Goal: Task Accomplishment & Management: Use online tool/utility

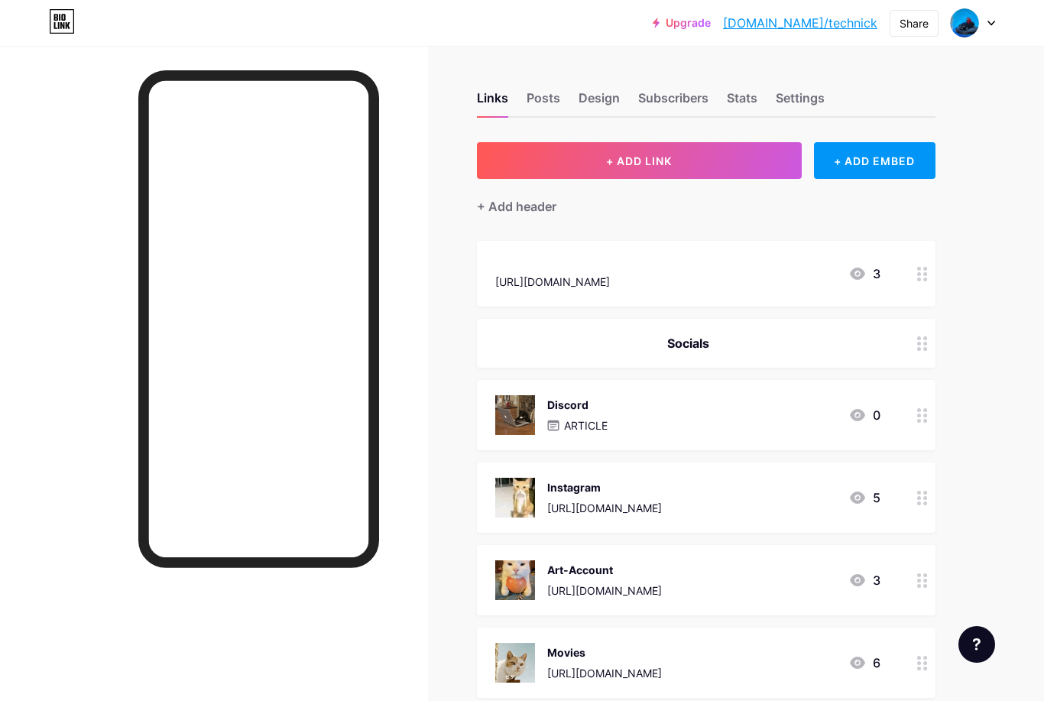
click at [534, 206] on div "+ Add header" at bounding box center [516, 206] width 79 height 18
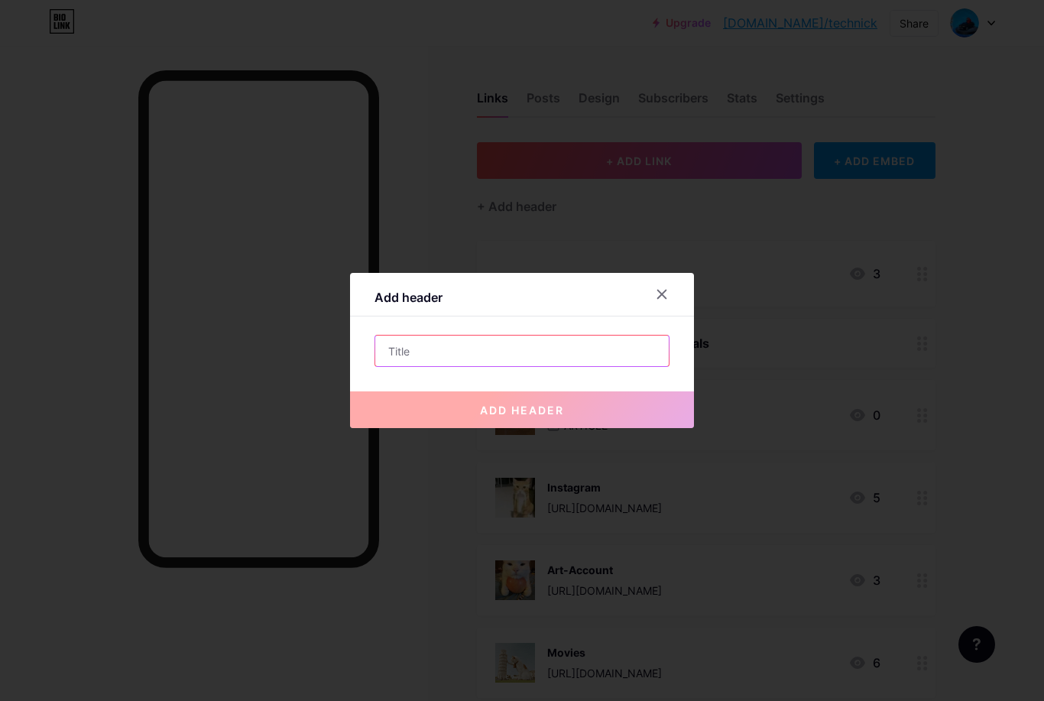
click at [509, 366] on input "text" at bounding box center [522, 351] width 294 height 31
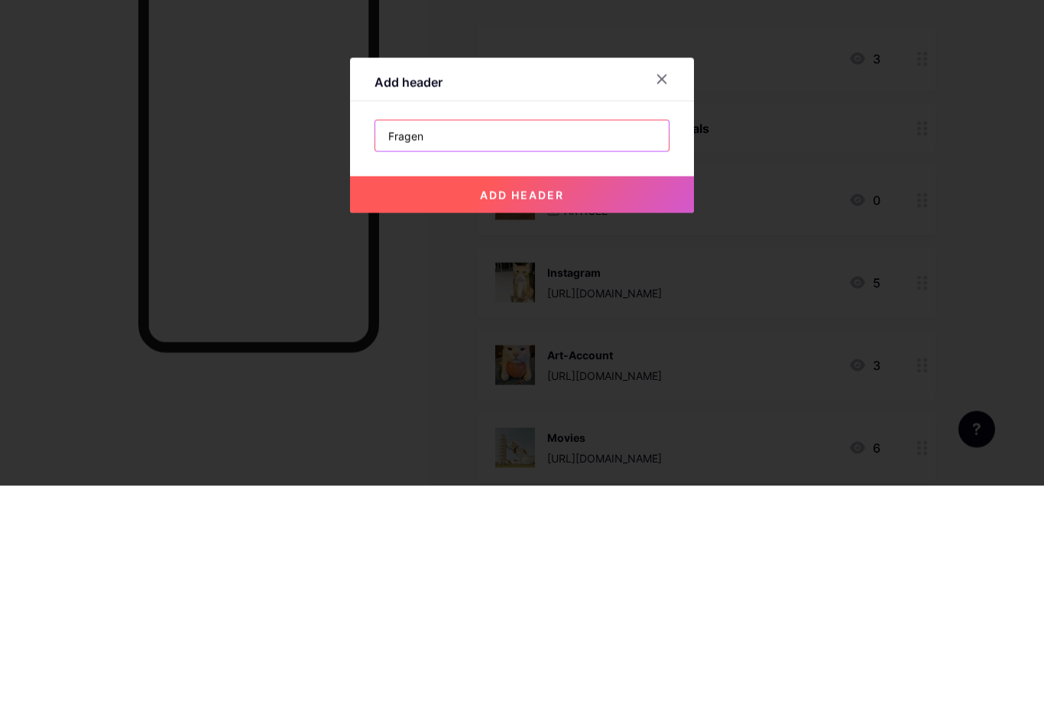
type input "Fragen"
click at [578, 391] on button "add header" at bounding box center [522, 409] width 344 height 37
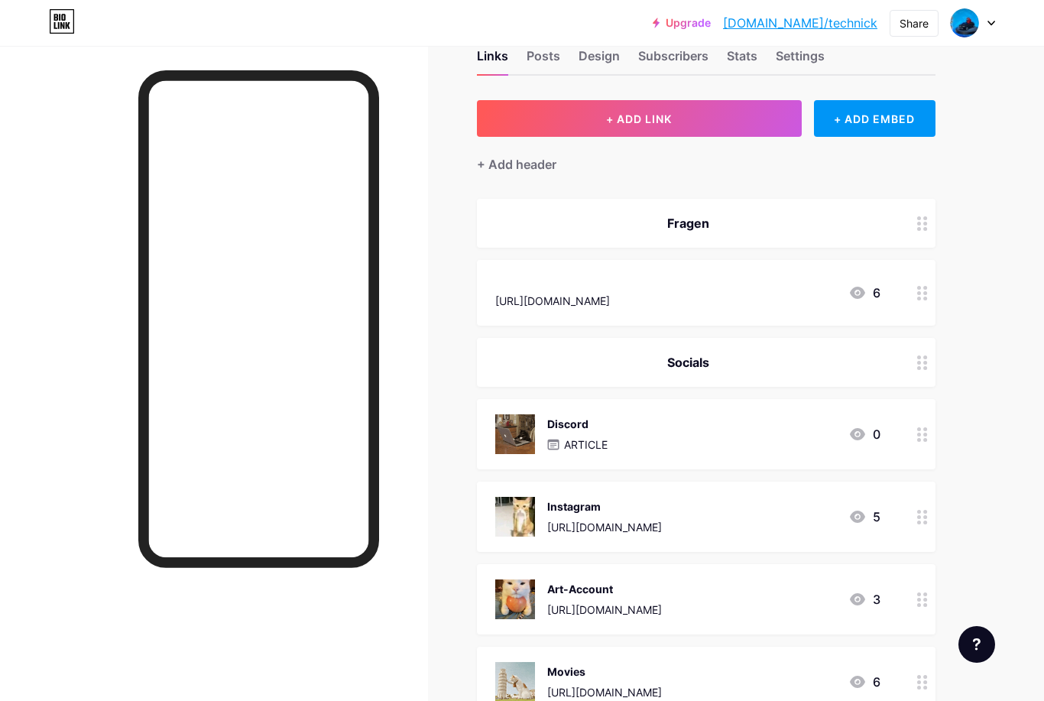
scroll to position [43, 0]
click at [921, 218] on icon at bounding box center [922, 223] width 11 height 15
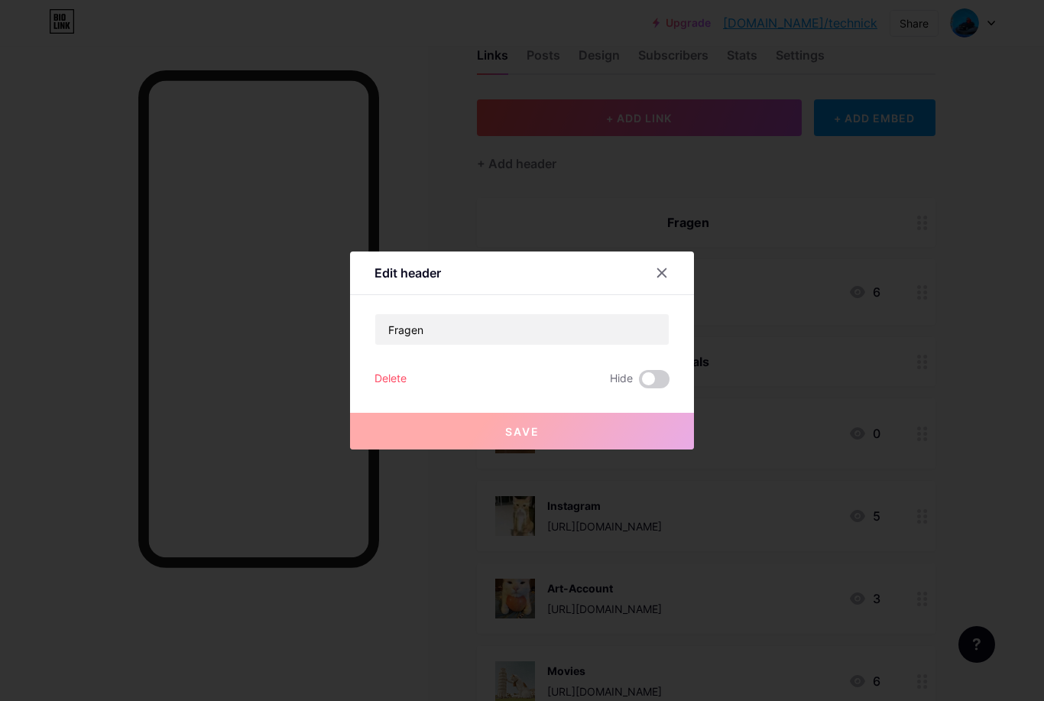
click at [386, 388] on div "Delete" at bounding box center [391, 379] width 32 height 18
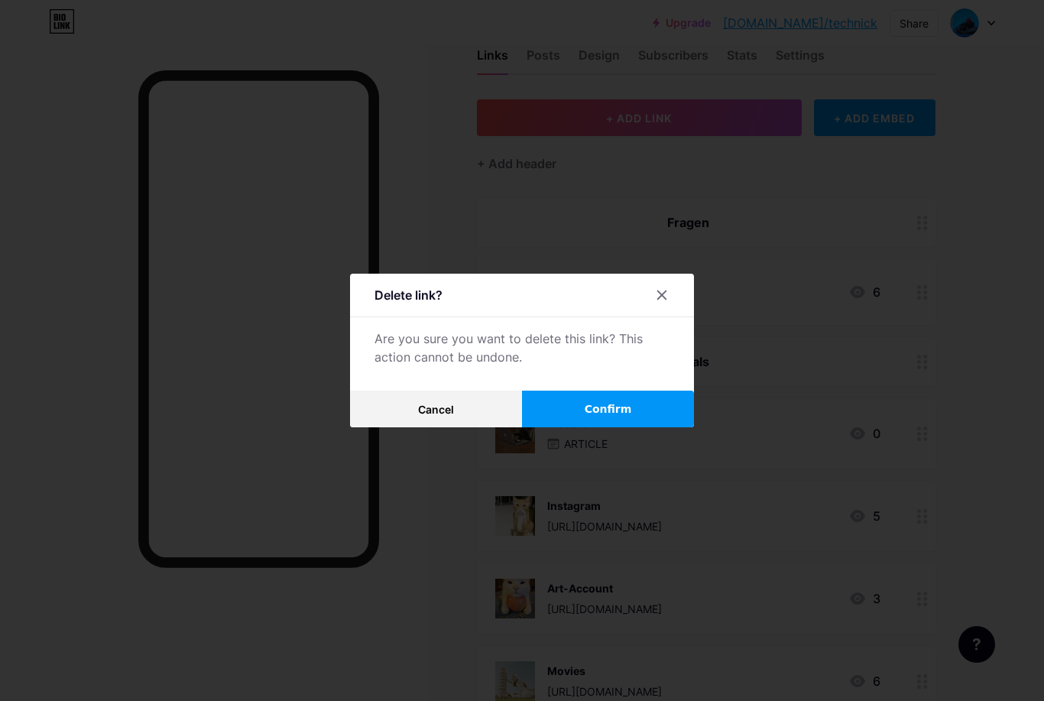
click at [611, 417] on span "Confirm" at bounding box center [608, 409] width 47 height 16
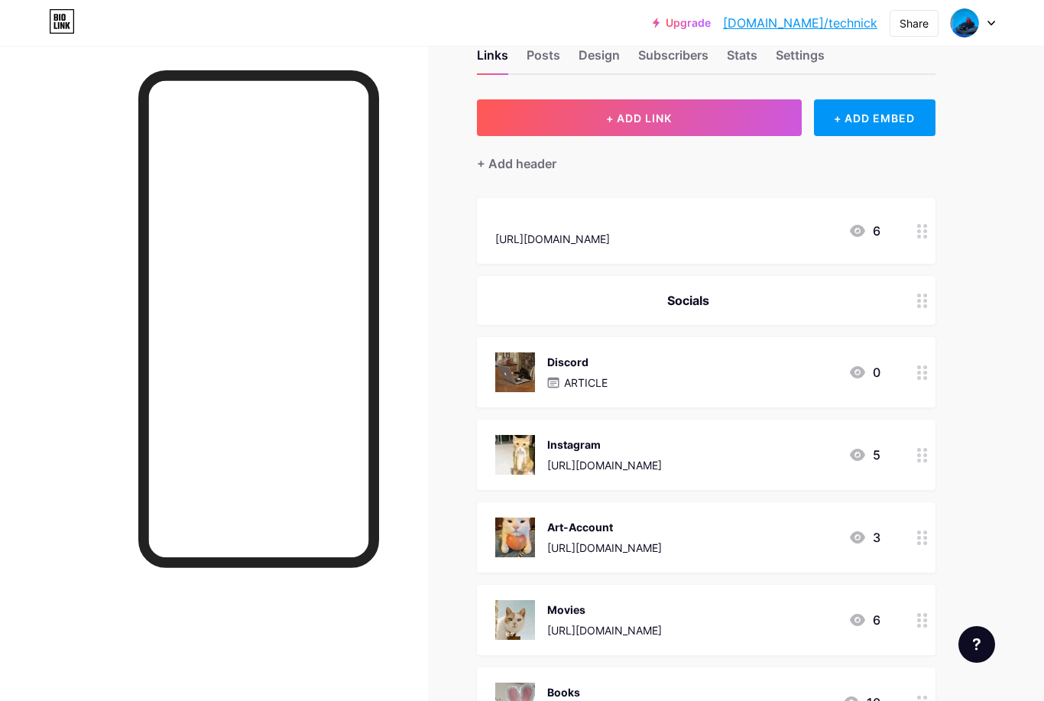
click at [610, 239] on div "[URL][DOMAIN_NAME]" at bounding box center [552, 239] width 115 height 16
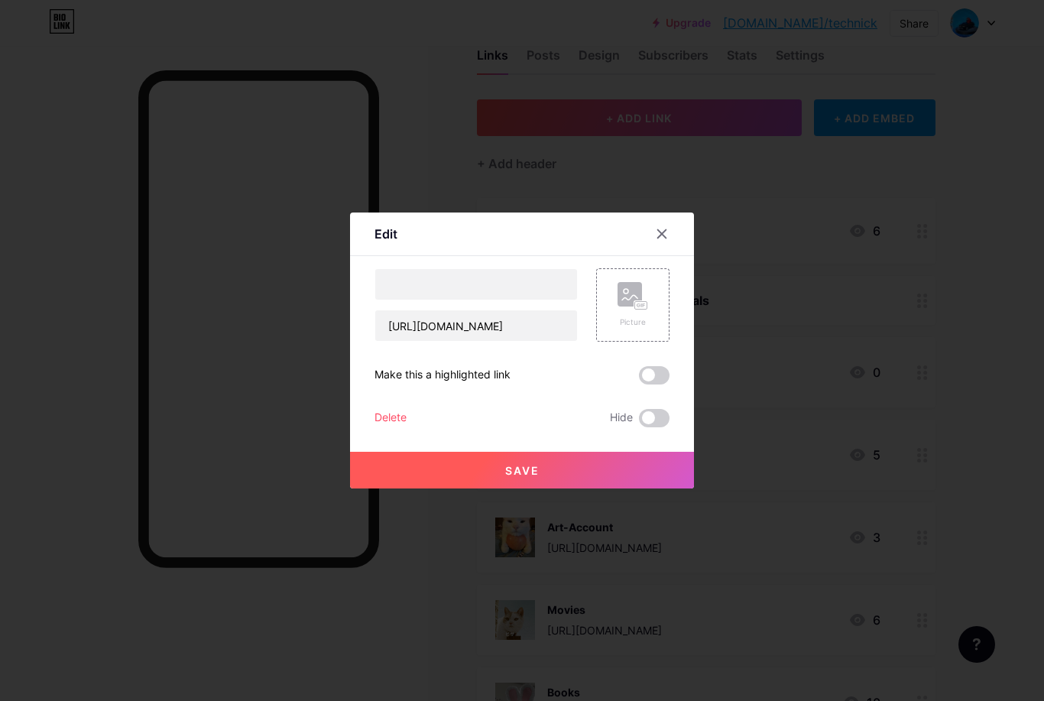
click at [681, 248] on div at bounding box center [671, 234] width 46 height 28
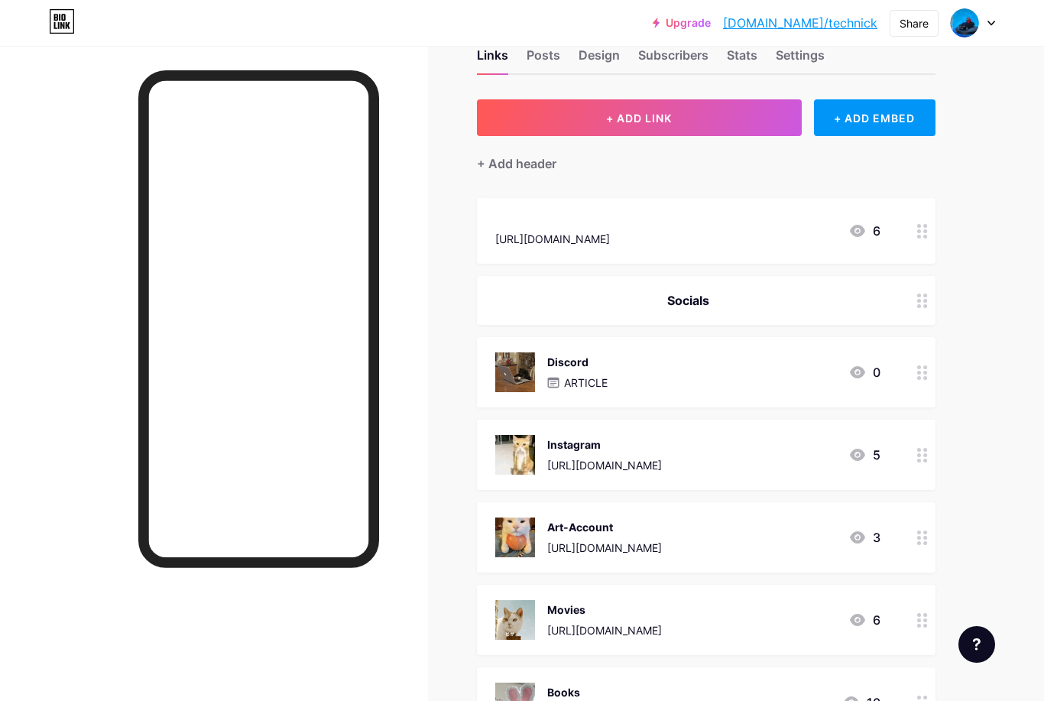
click at [875, 125] on div "+ ADD EMBED" at bounding box center [875, 117] width 122 height 37
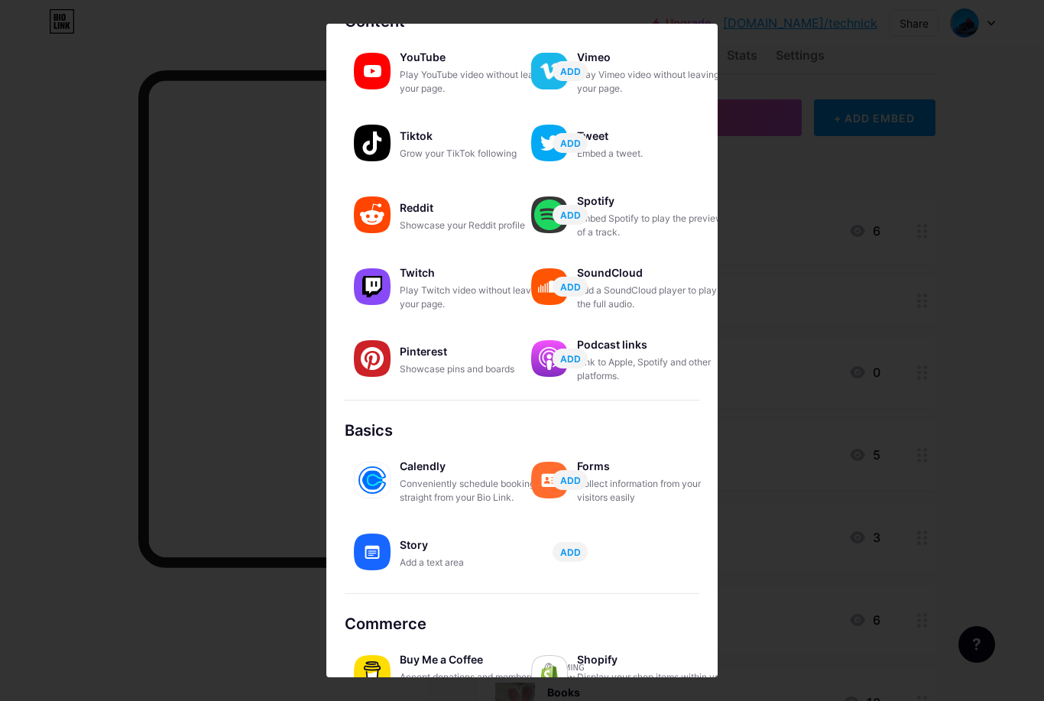
scroll to position [86, 0]
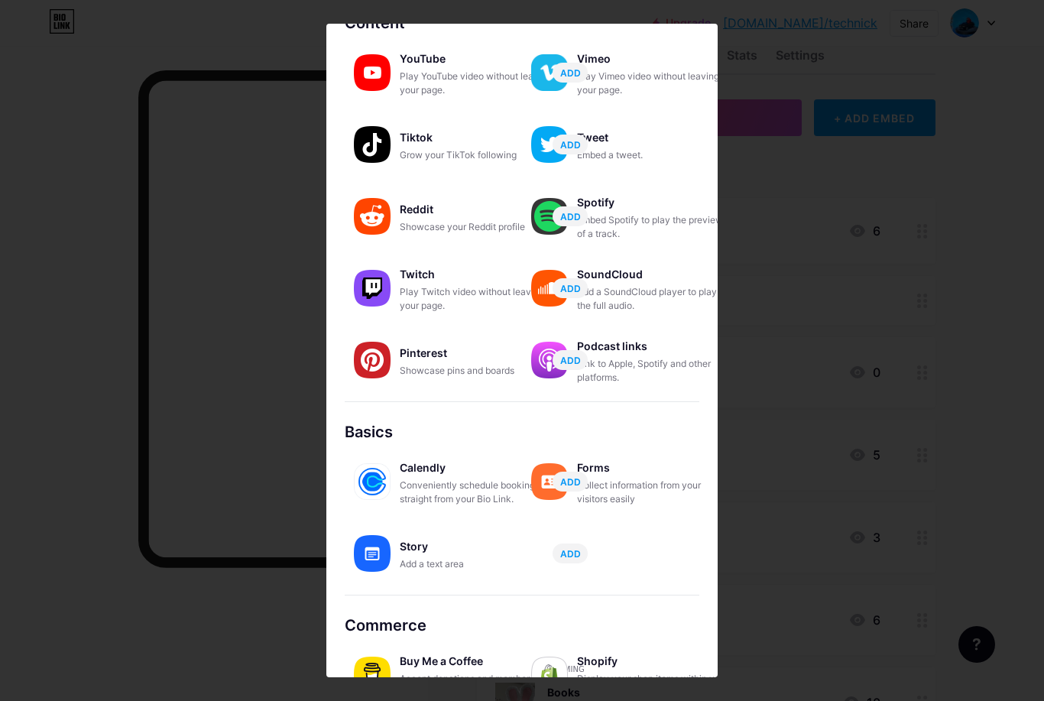
click at [383, 559] on img at bounding box center [372, 553] width 37 height 37
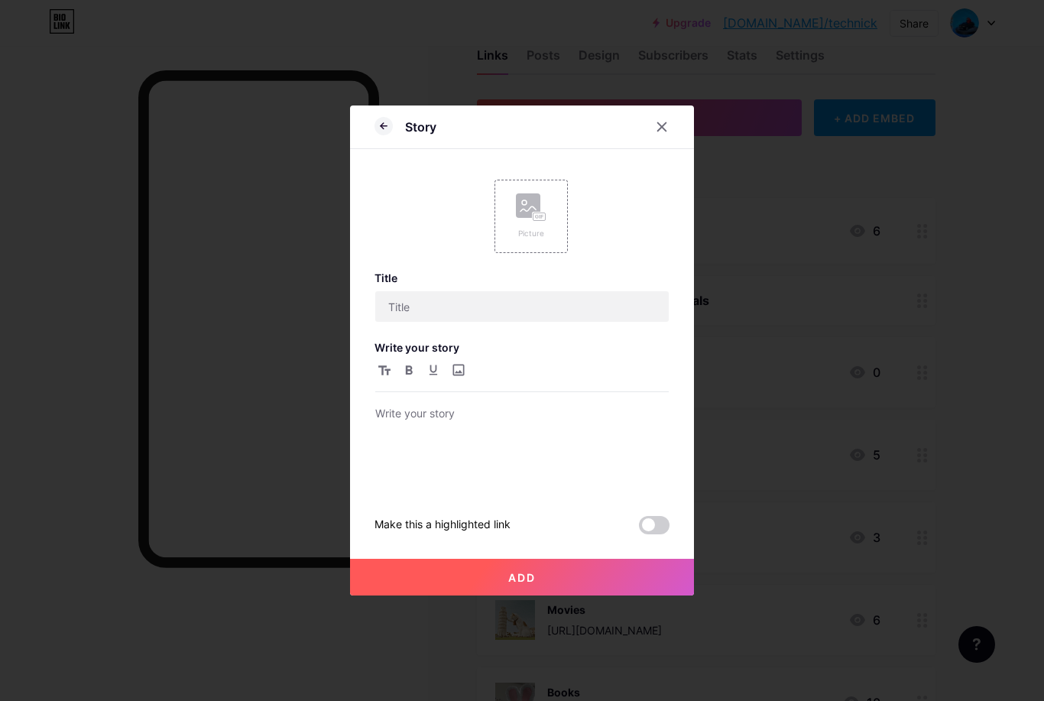
scroll to position [0, 0]
click at [464, 426] on p at bounding box center [522, 414] width 294 height 21
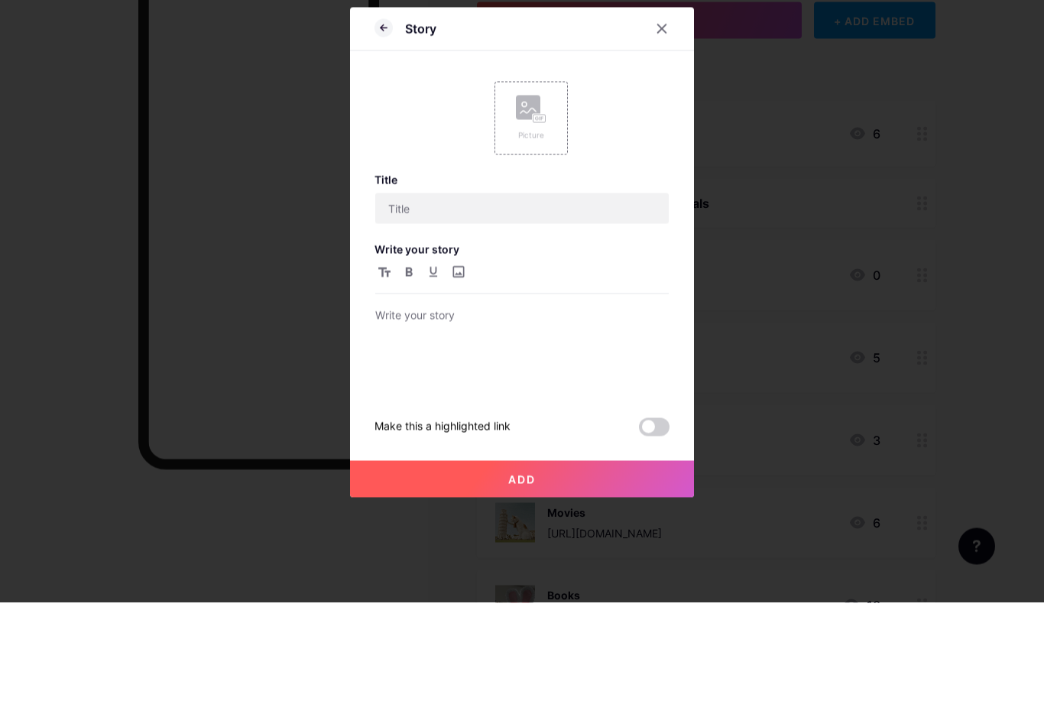
click at [660, 121] on icon at bounding box center [662, 127] width 12 height 12
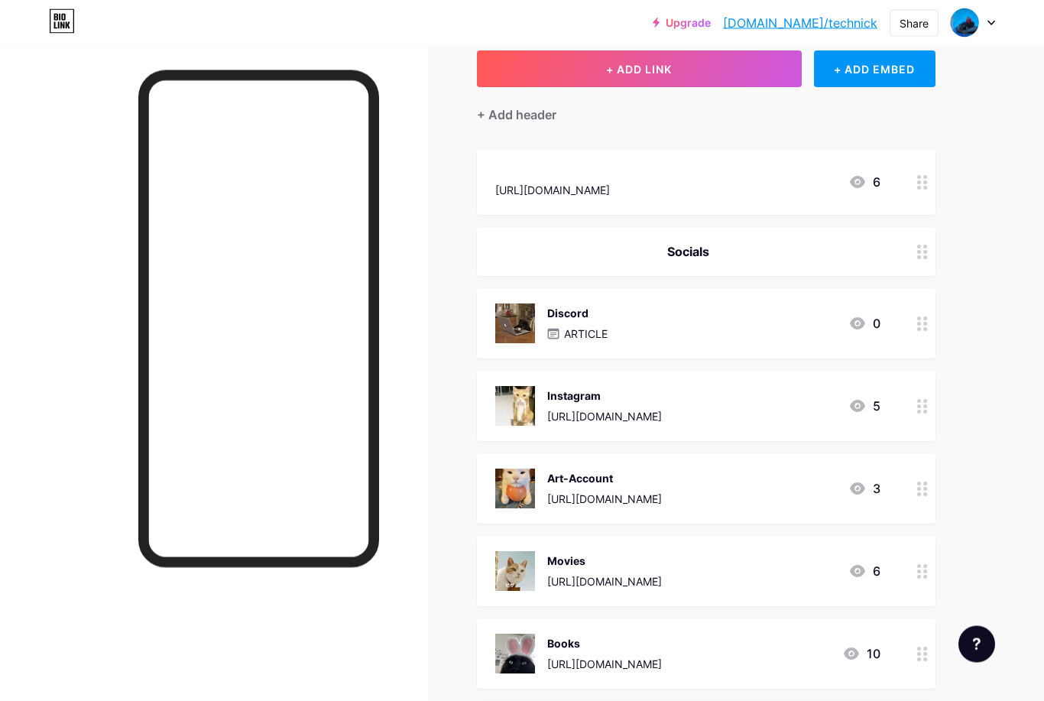
scroll to position [92, 0]
click at [908, 73] on div "+ ADD EMBED" at bounding box center [875, 68] width 122 height 37
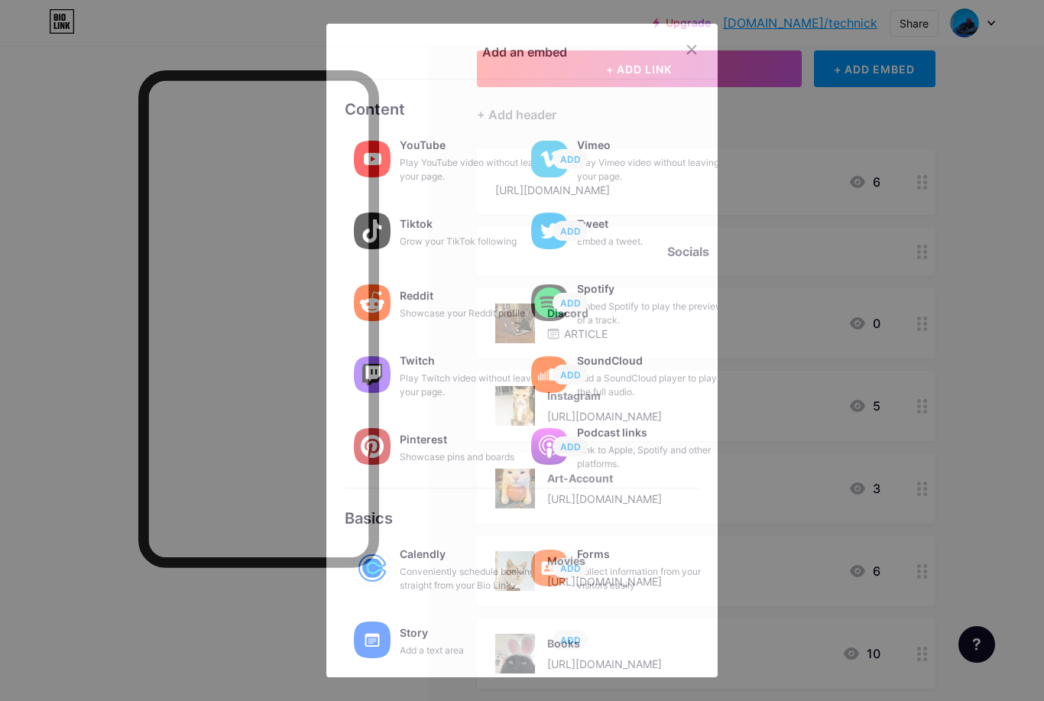
scroll to position [0, 0]
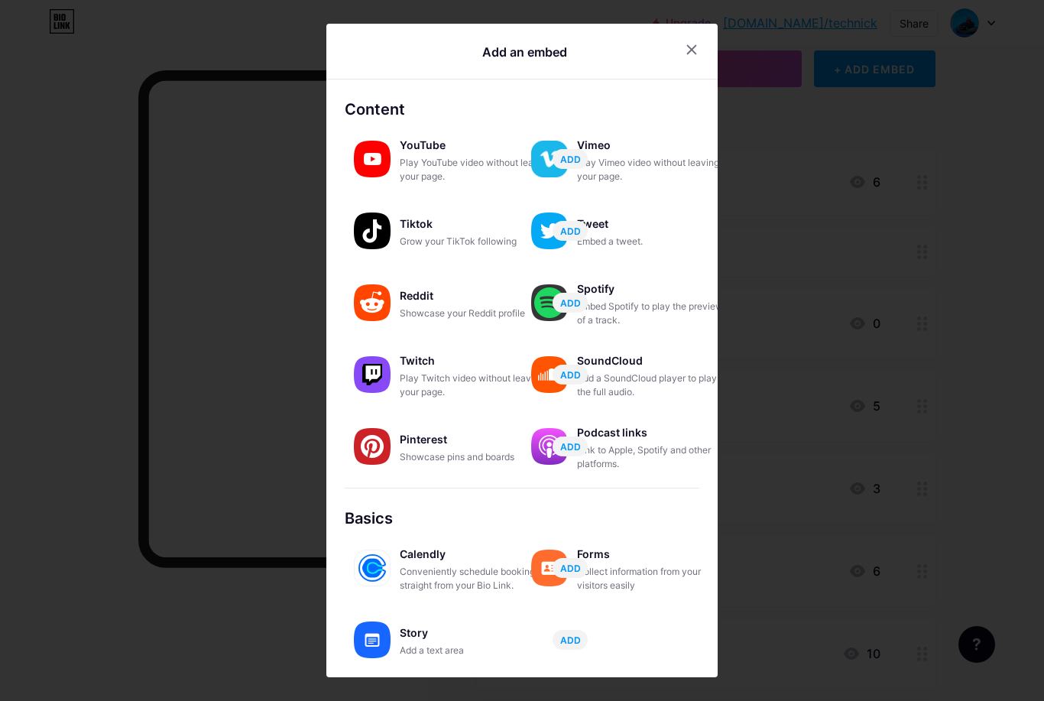
click at [689, 61] on div at bounding box center [692, 50] width 28 height 28
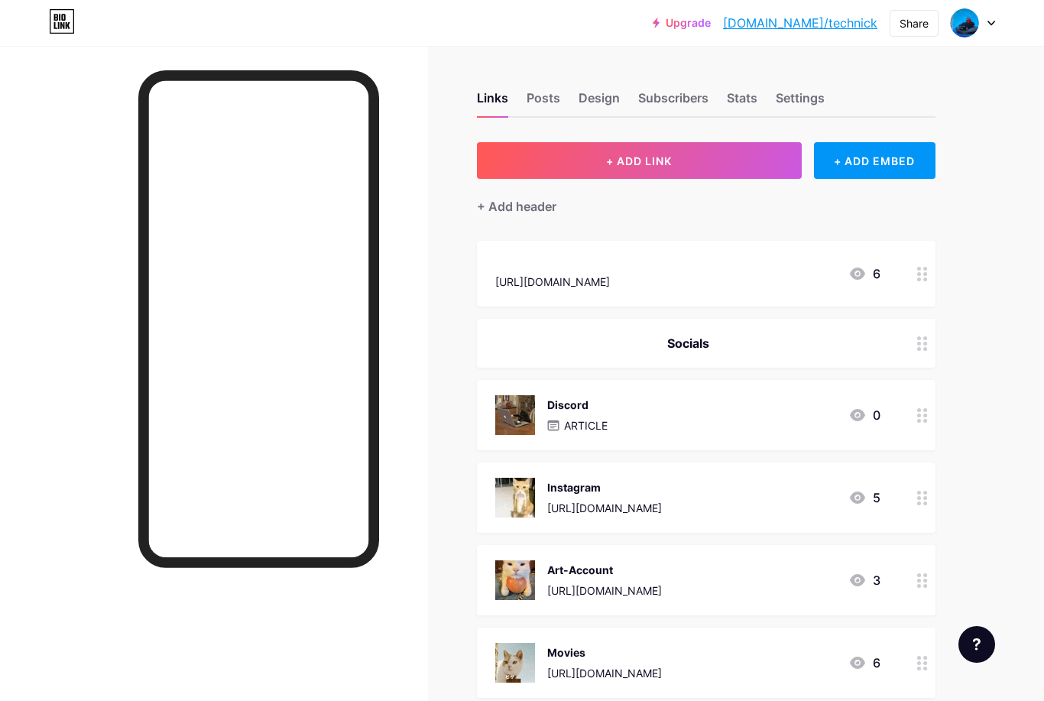
click at [704, 157] on button "+ ADD LINK" at bounding box center [639, 160] width 325 height 37
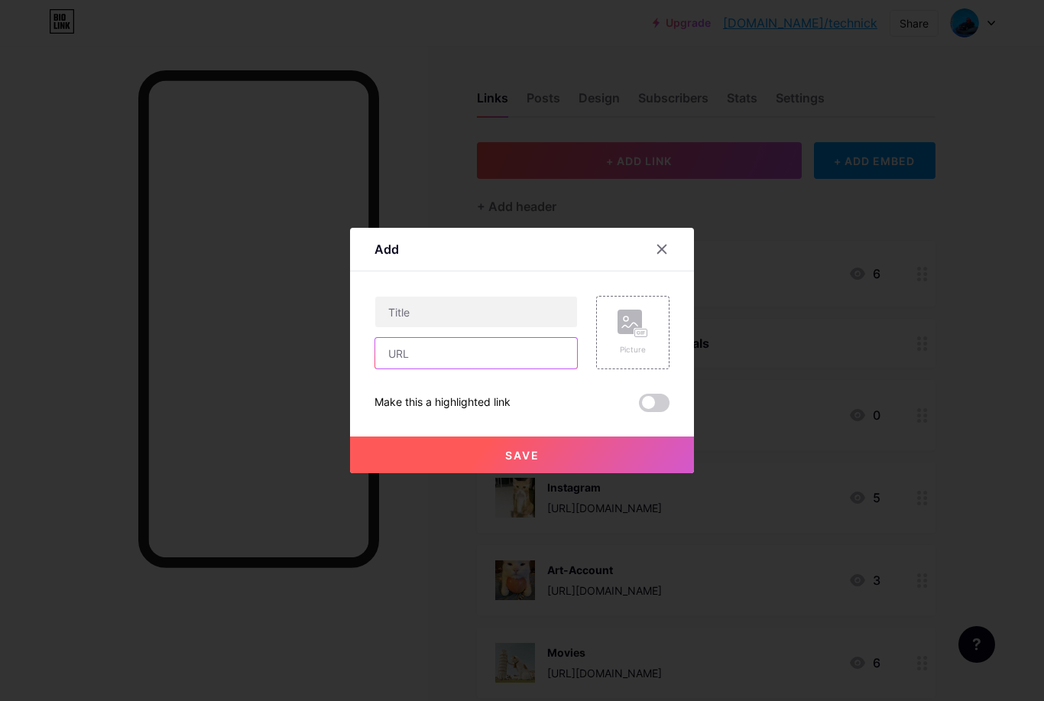
click at [479, 368] on input "text" at bounding box center [476, 353] width 202 height 31
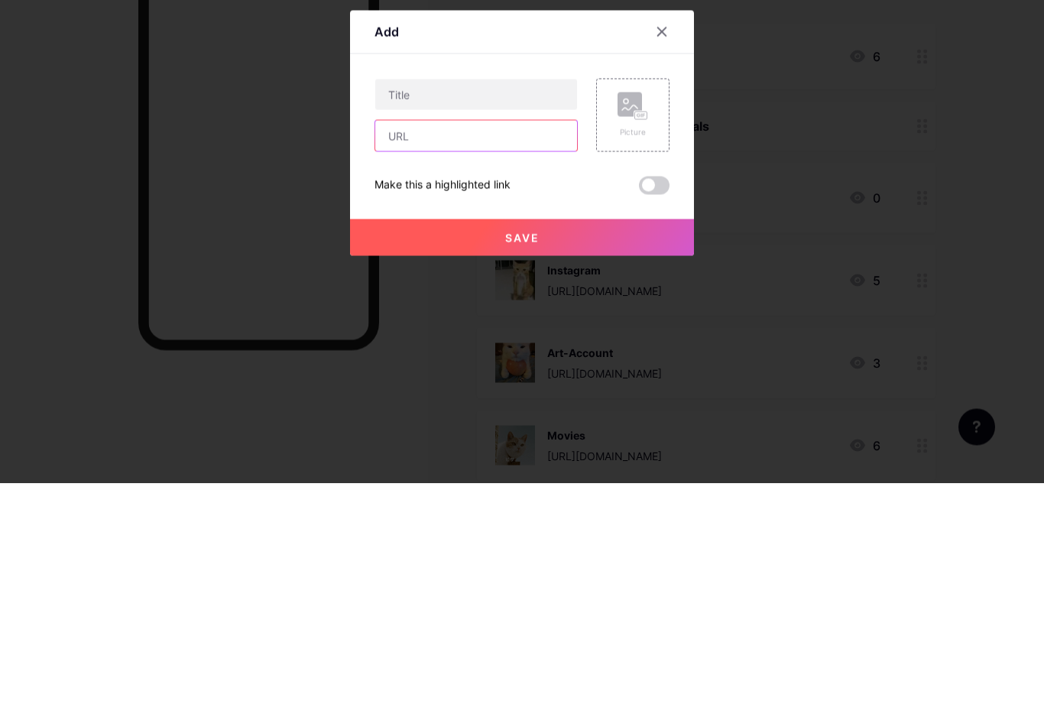
paste input "[URL][DOMAIN_NAME]"
type input "[URL][DOMAIN_NAME]"
click at [579, 436] on button "Save" at bounding box center [522, 454] width 344 height 37
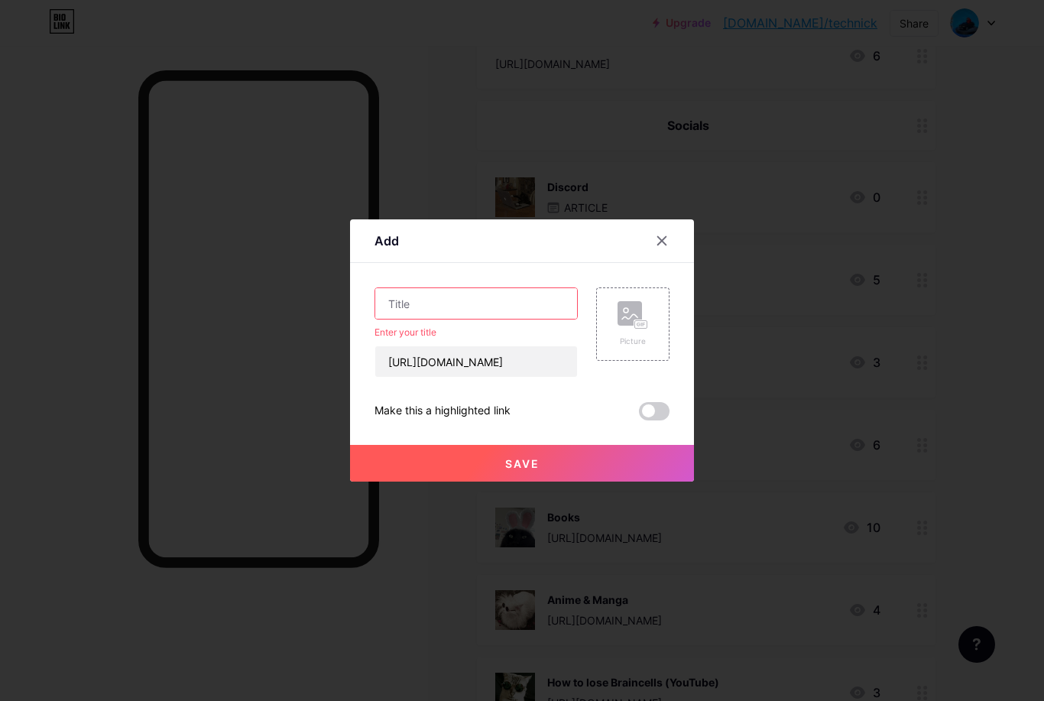
click at [517, 317] on input "text" at bounding box center [476, 303] width 202 height 31
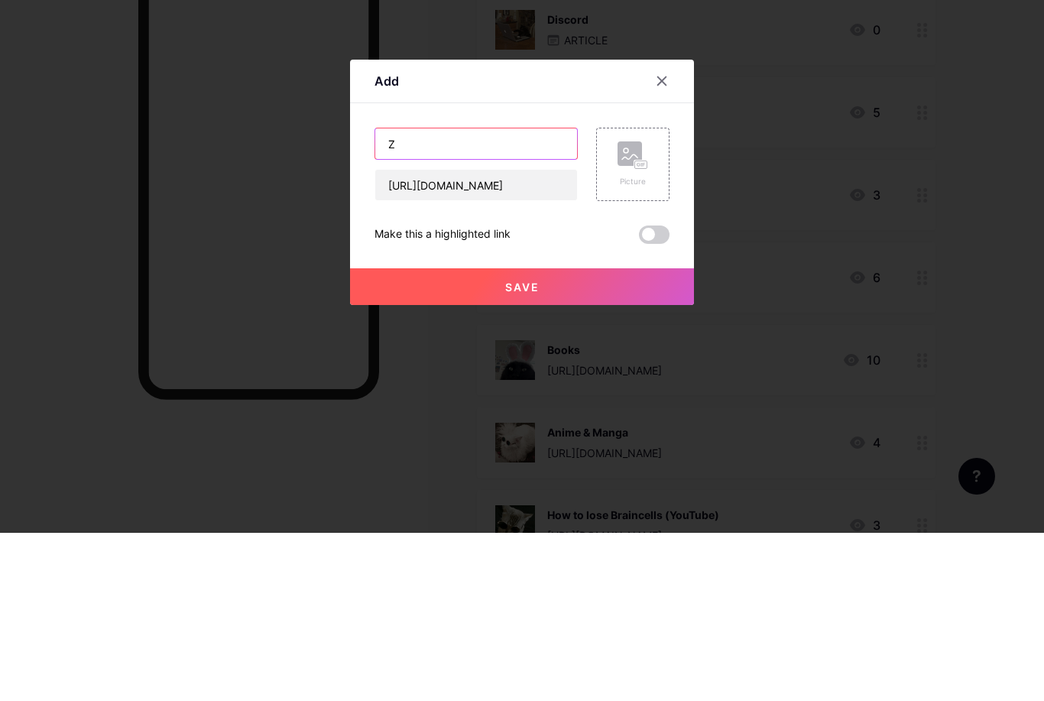
type input "Z"
click at [563, 436] on button "Save" at bounding box center [522, 454] width 344 height 37
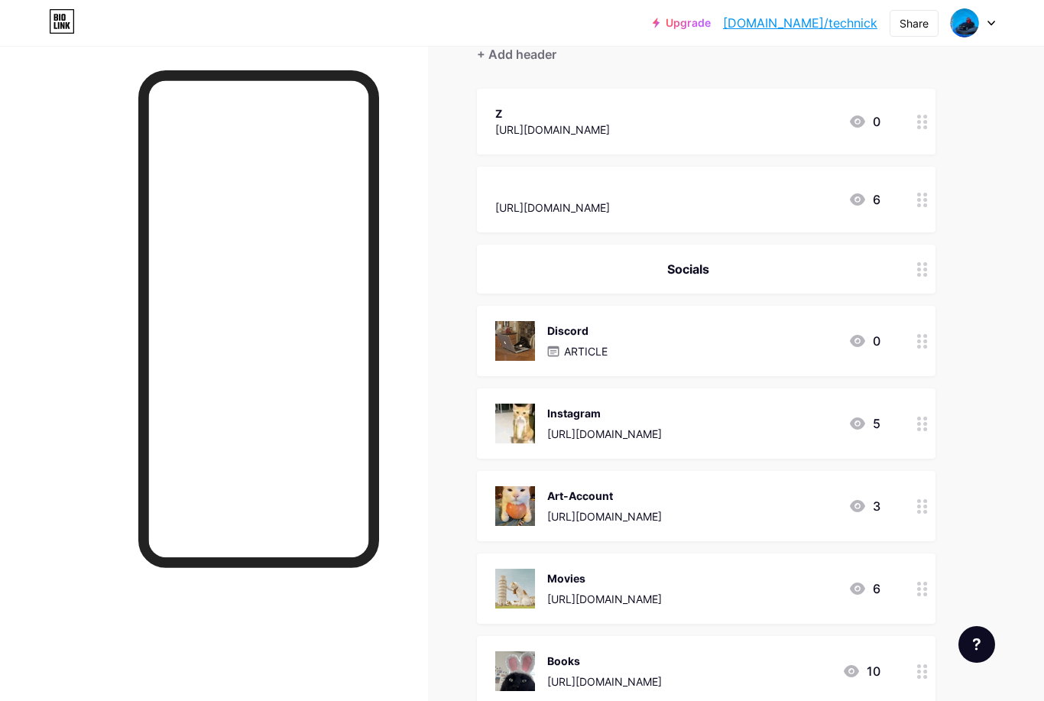
scroll to position [150, 0]
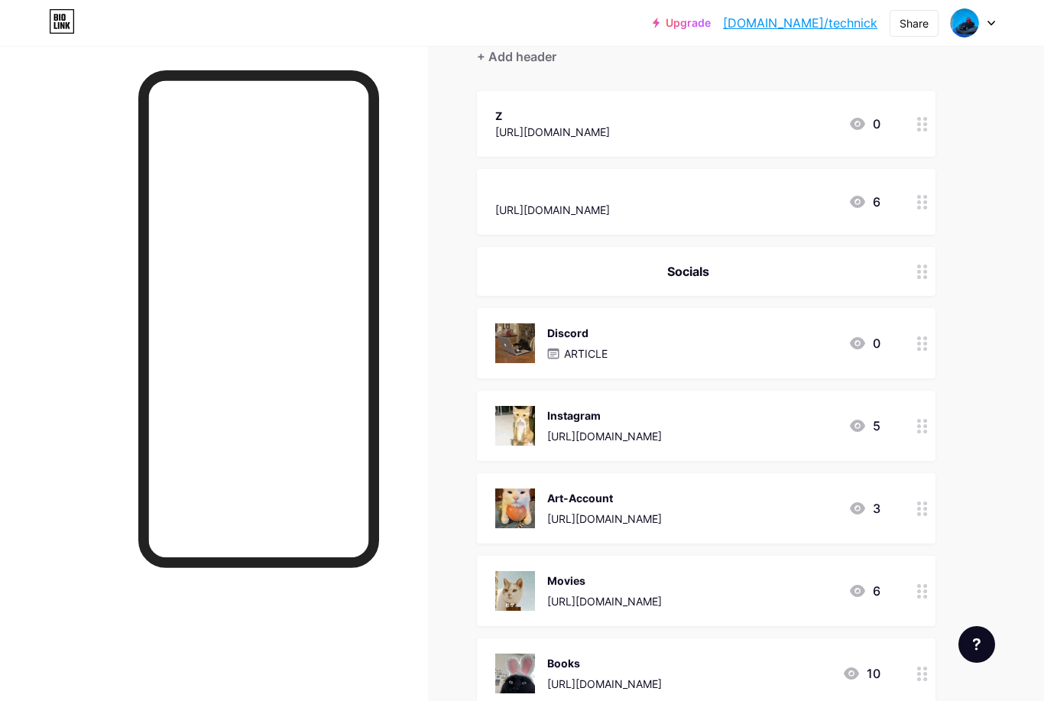
click at [610, 203] on div "[URL][DOMAIN_NAME]" at bounding box center [552, 210] width 115 height 16
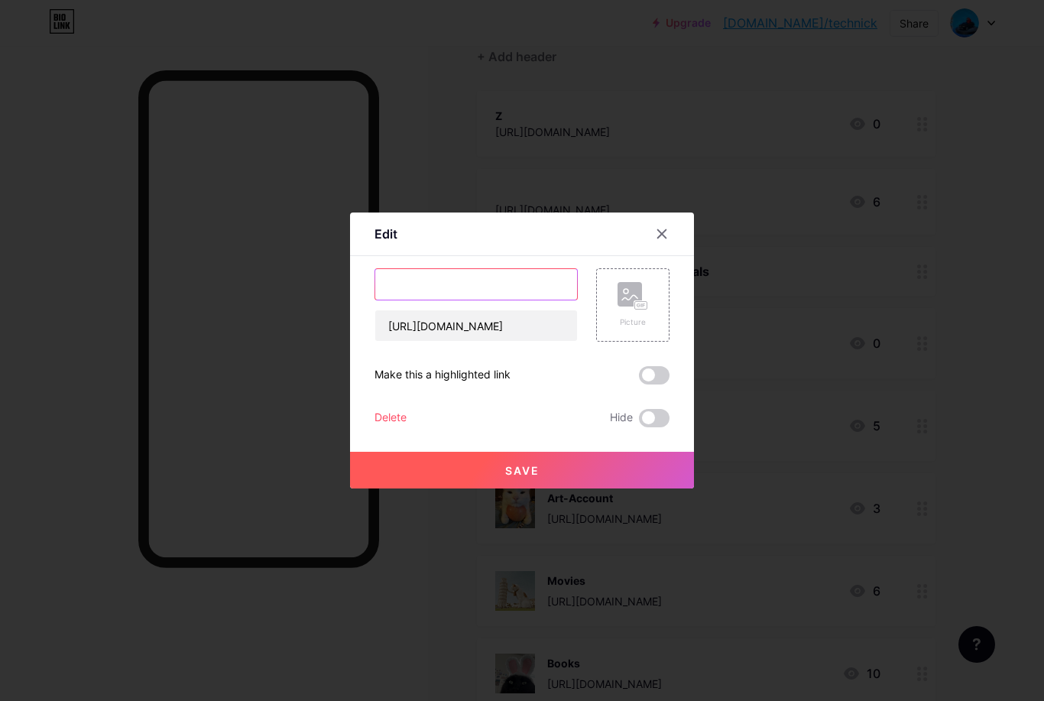
click at [474, 300] on input "⠀" at bounding box center [476, 284] width 202 height 31
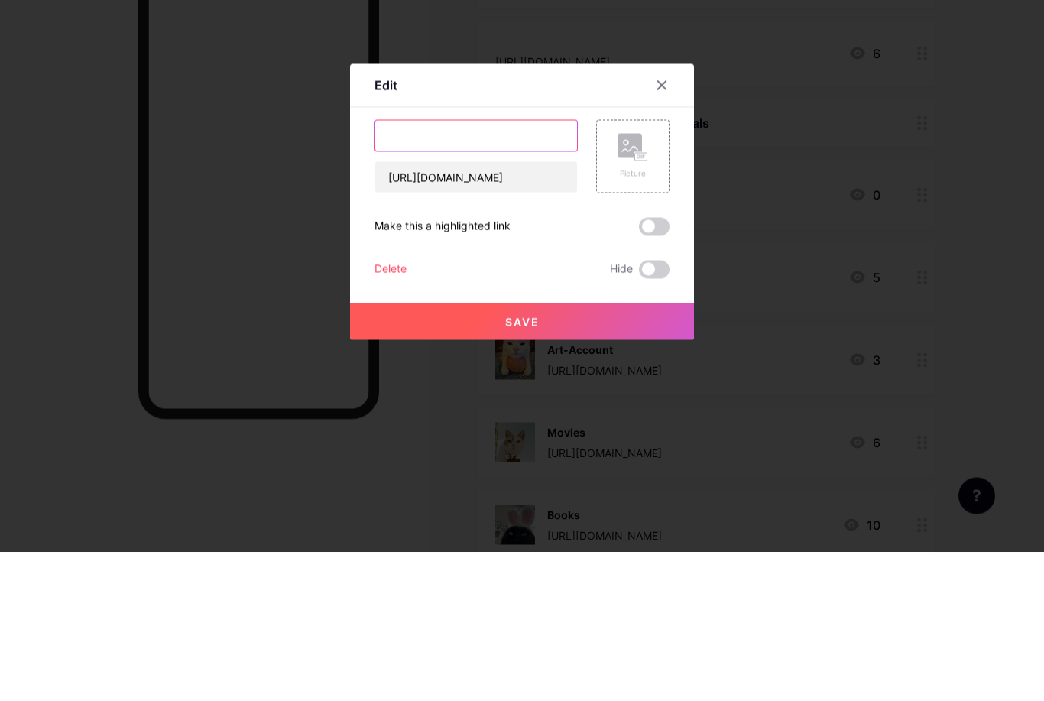
click at [661, 220] on div at bounding box center [662, 234] width 28 height 28
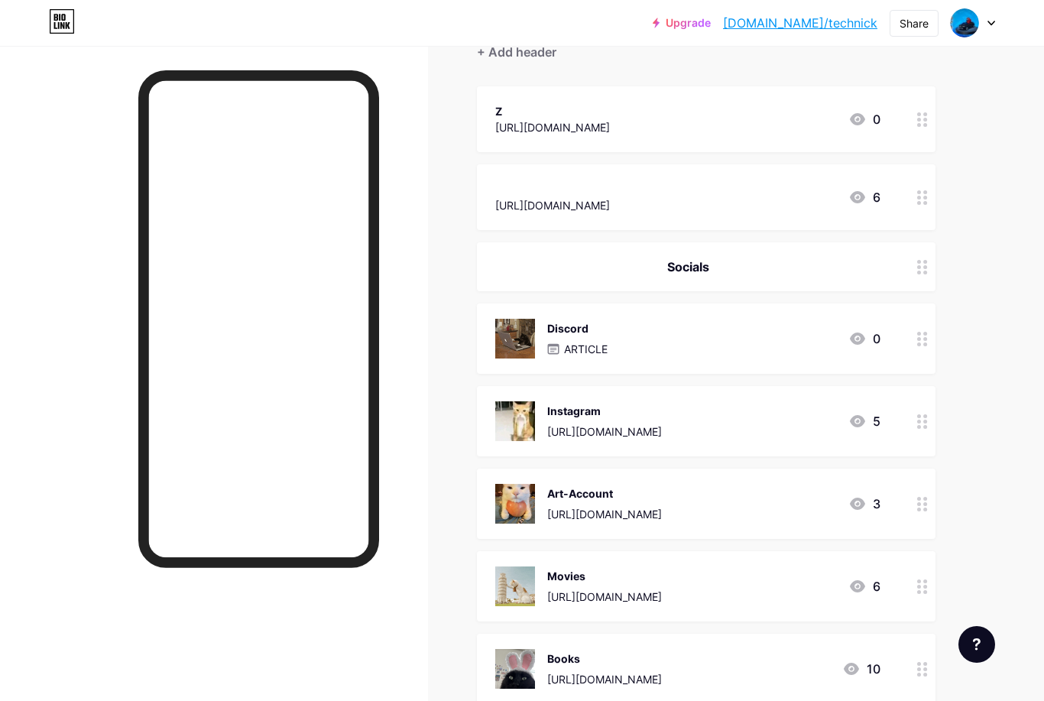
scroll to position [128, 0]
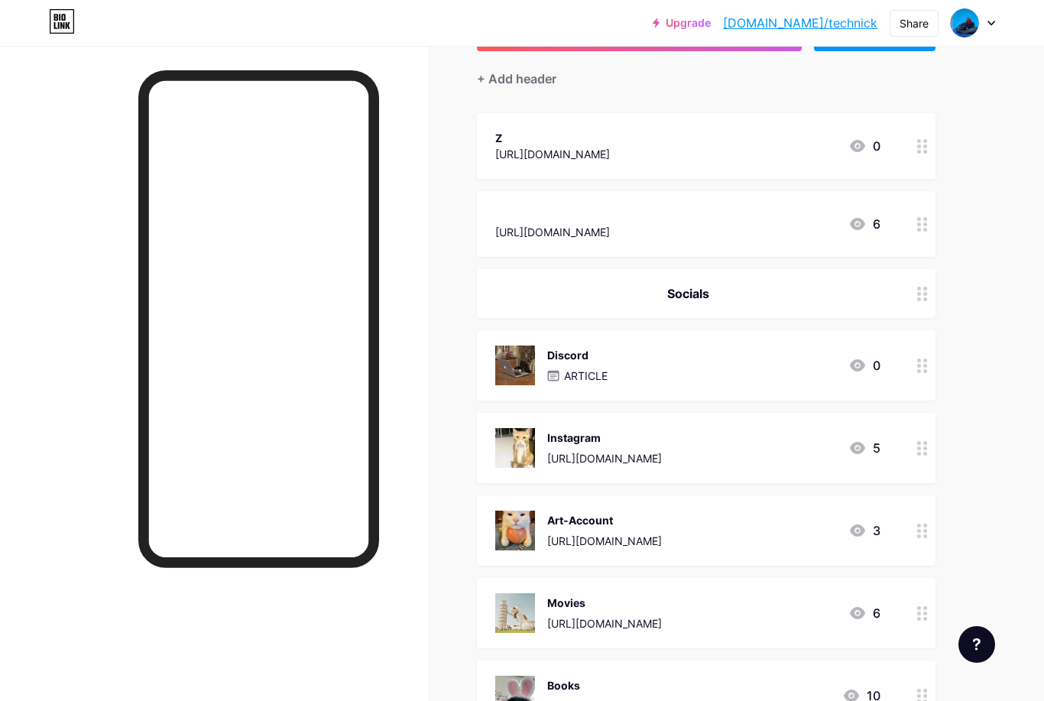
click at [610, 133] on div "Z" at bounding box center [552, 138] width 115 height 16
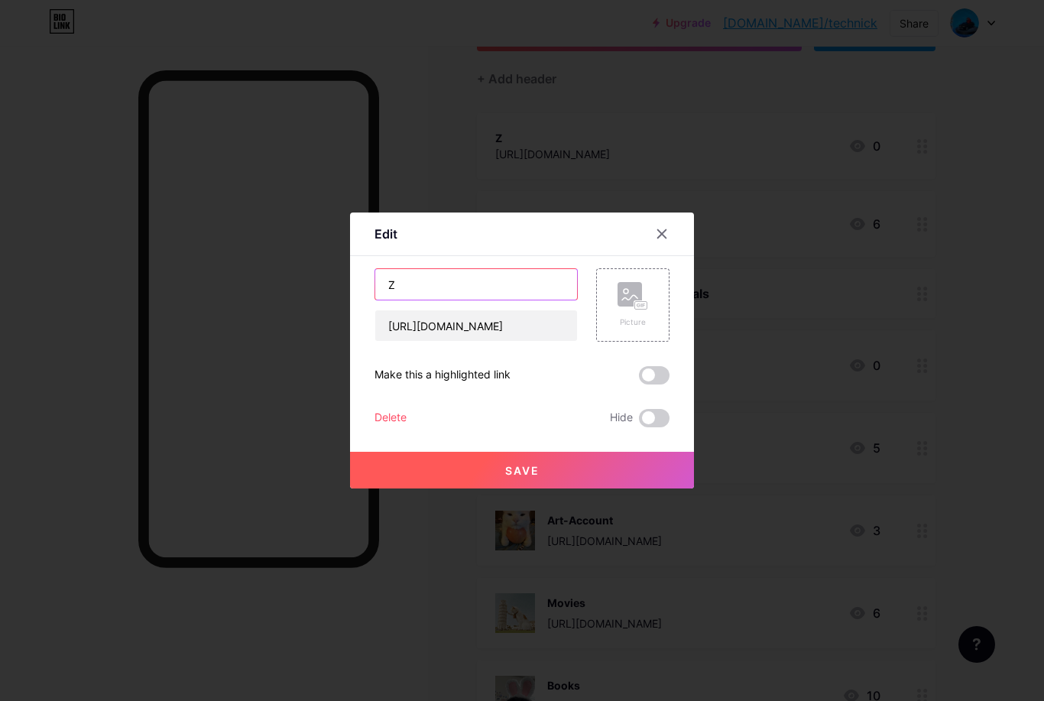
click at [506, 299] on input "Z" at bounding box center [476, 284] width 202 height 31
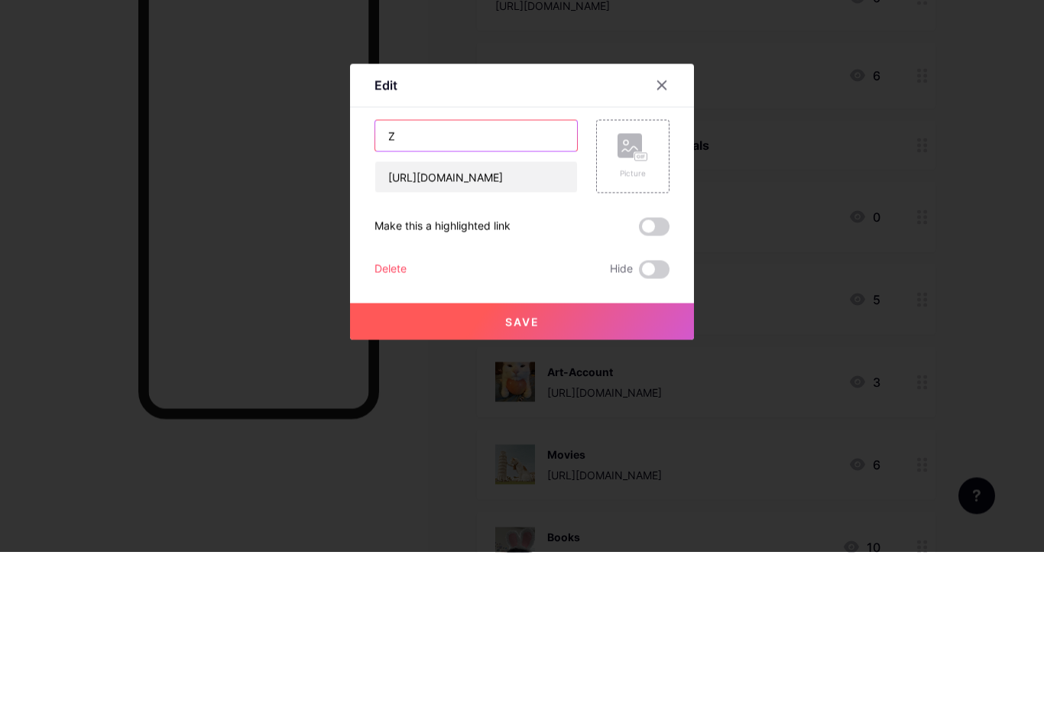
click at [498, 269] on input "Z" at bounding box center [476, 284] width 202 height 31
paste input "⠀"
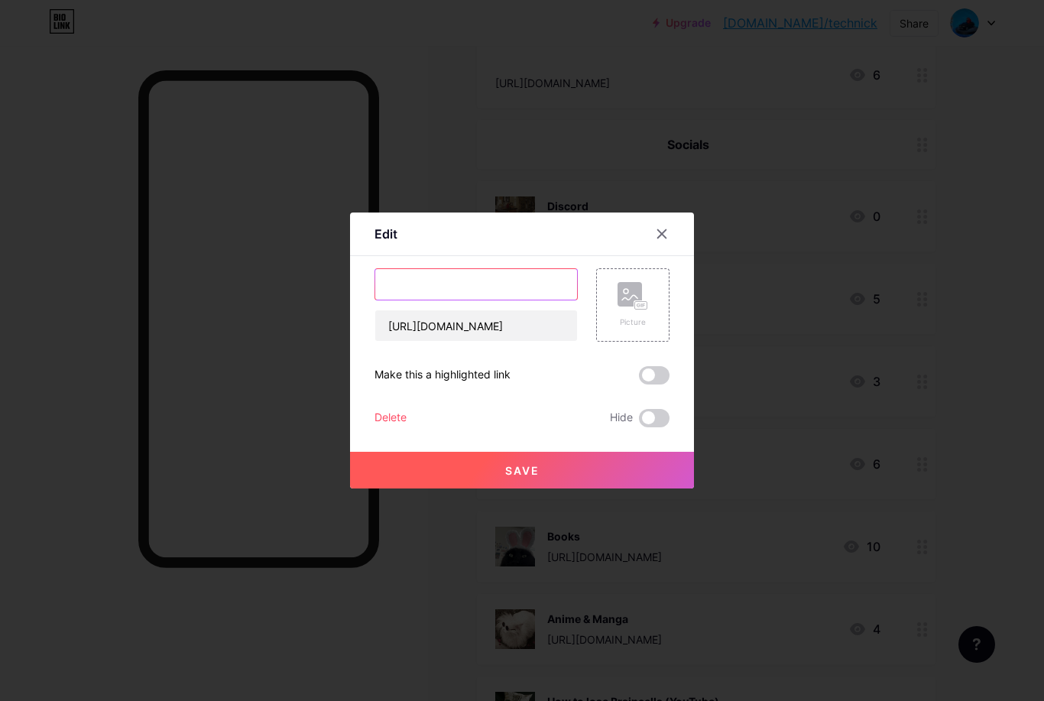
type input "⠀"
click at [563, 488] on button "Save" at bounding box center [522, 470] width 344 height 37
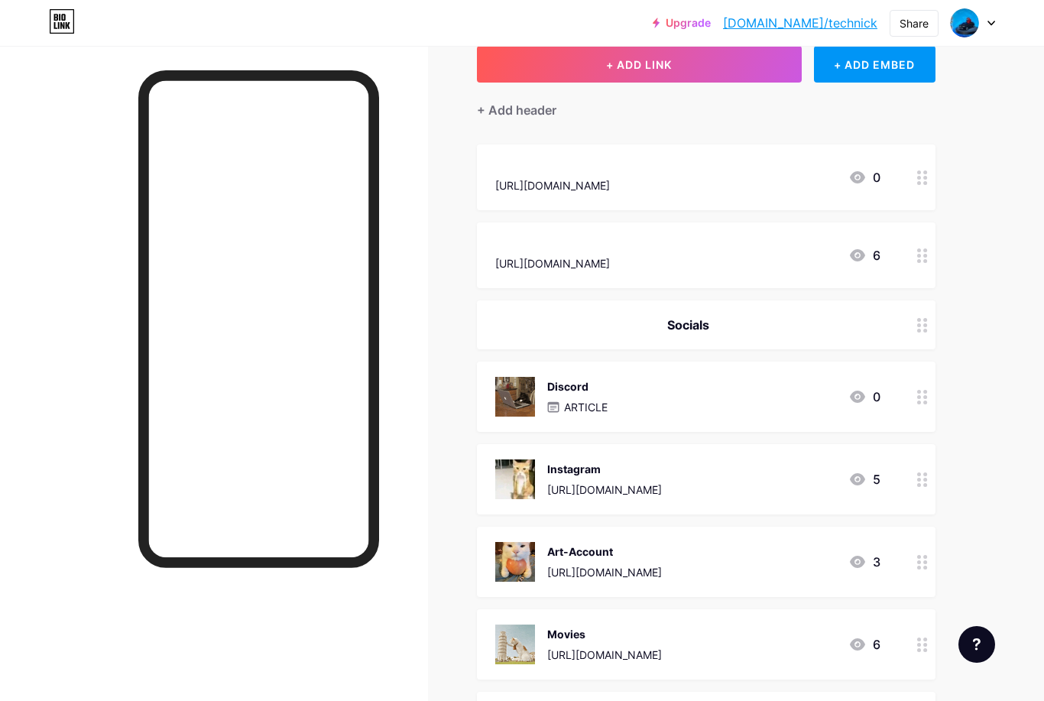
scroll to position [97, 0]
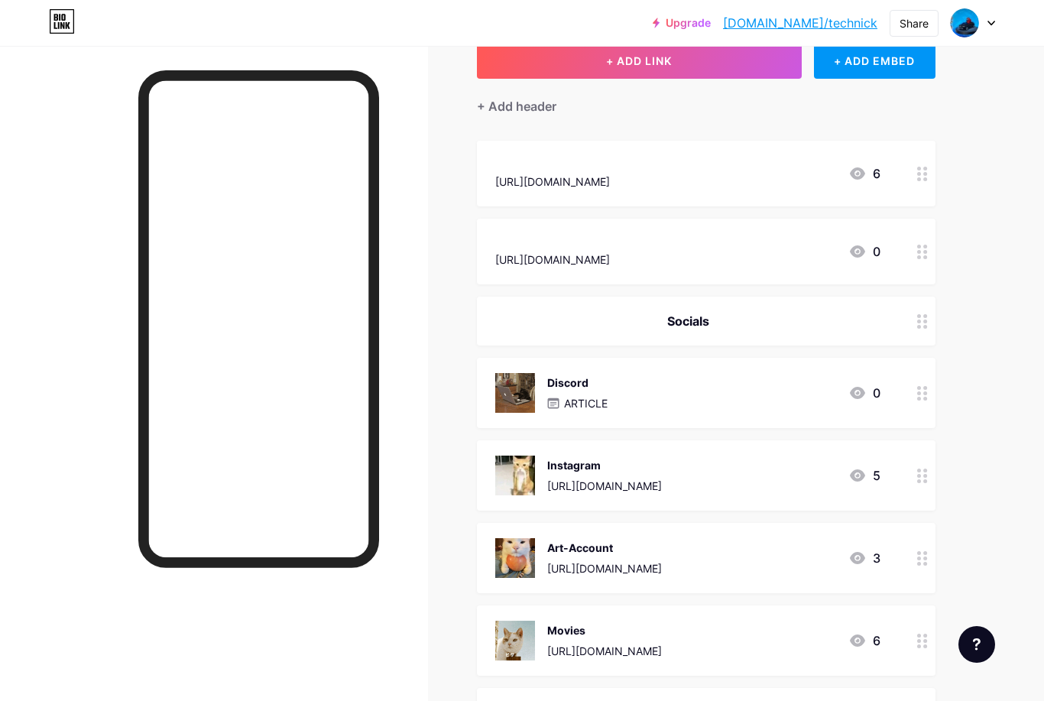
scroll to position [99, 0]
